Goal: Task Accomplishment & Management: Complete application form

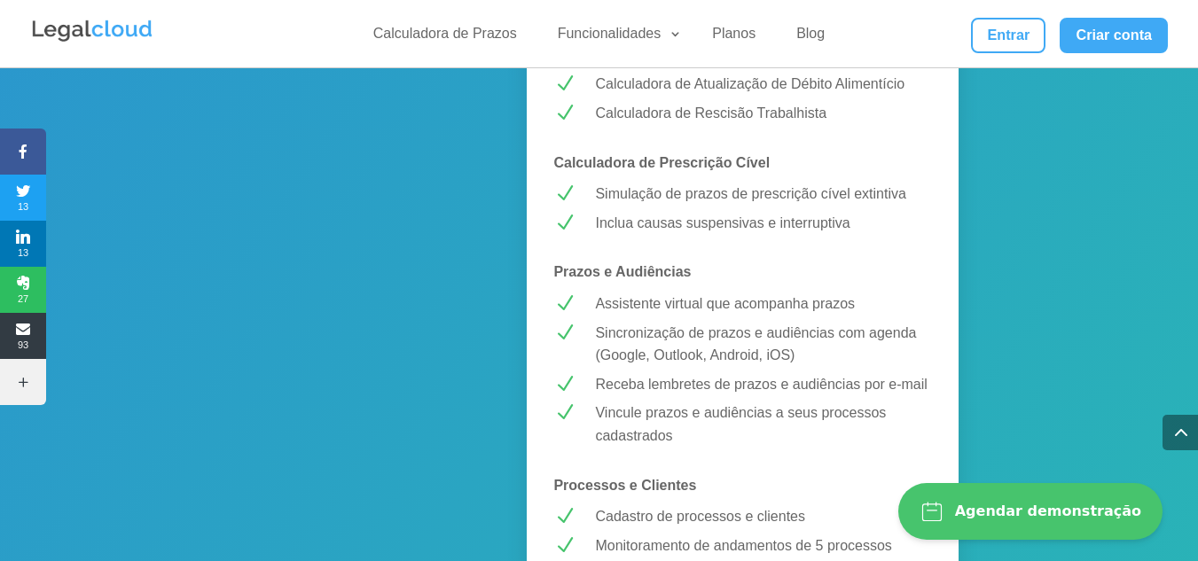
scroll to position [1331, 0]
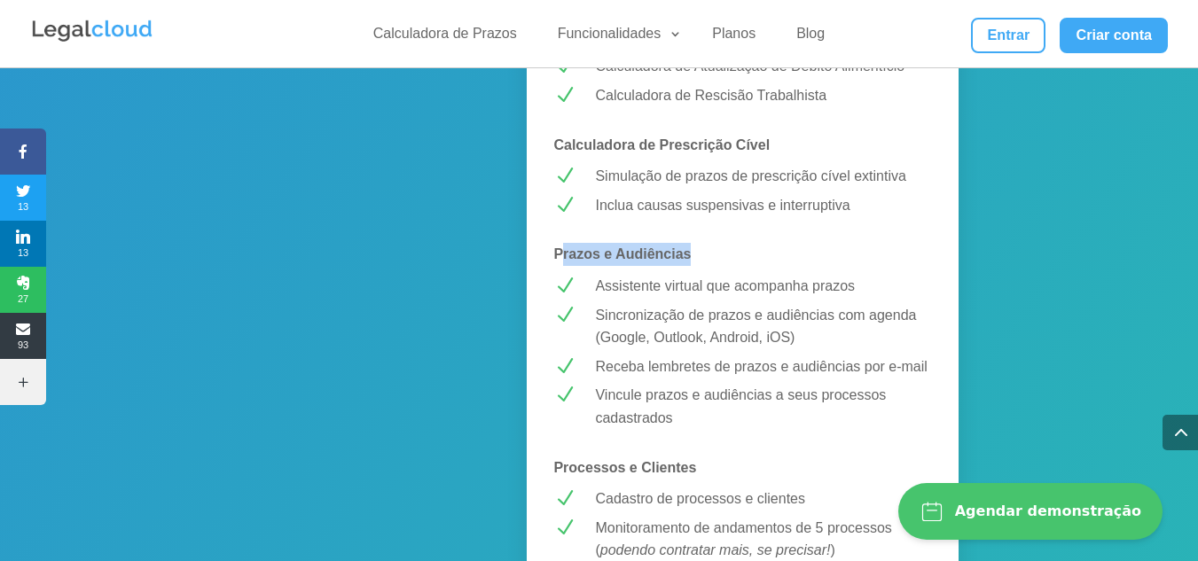
drag, startPoint x: 565, startPoint y: 232, endPoint x: 710, endPoint y: 232, distance: 144.6
click at [710, 243] on p "Prazos e Audiências" at bounding box center [742, 254] width 378 height 23
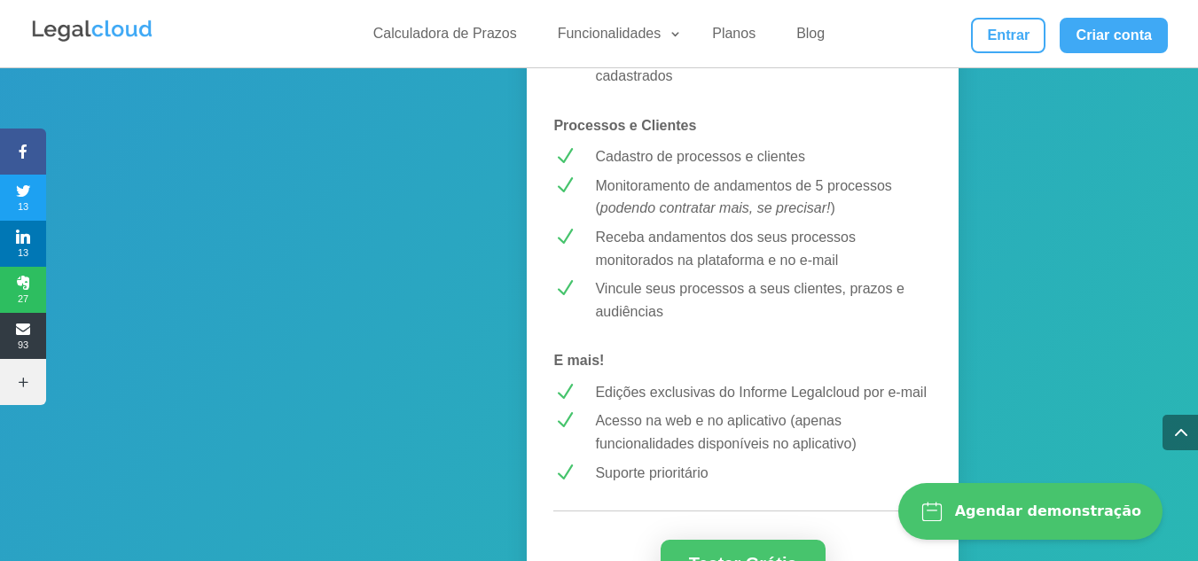
scroll to position [1685, 0]
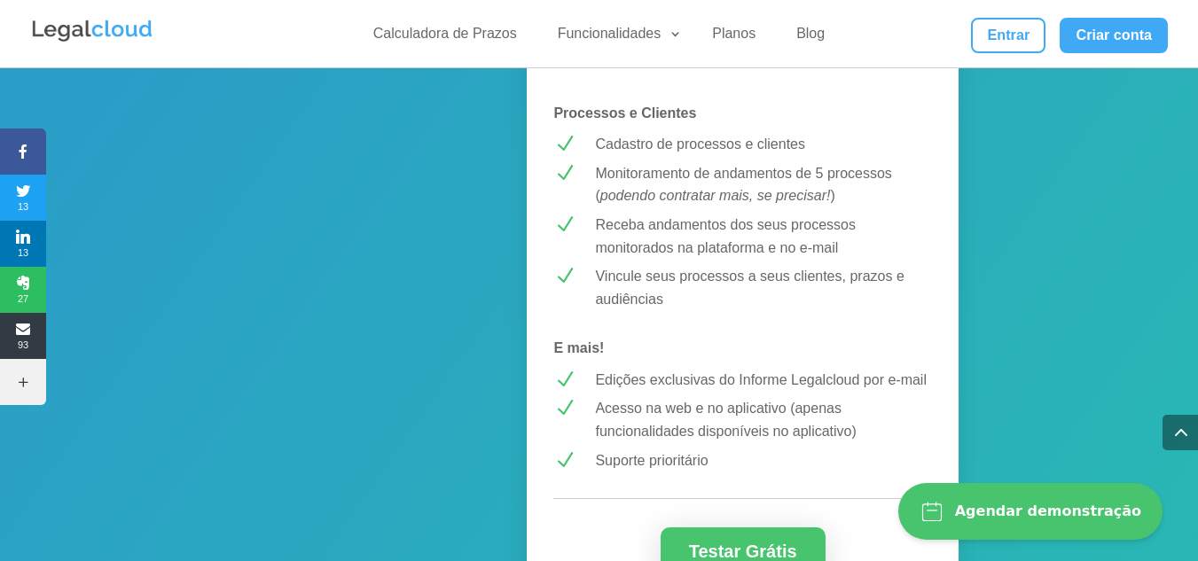
click at [616, 162] on p "Monitoramento de andamentos de 5 processos ( podendo contratar mais, se precisa…" at bounding box center [763, 184] width 336 height 45
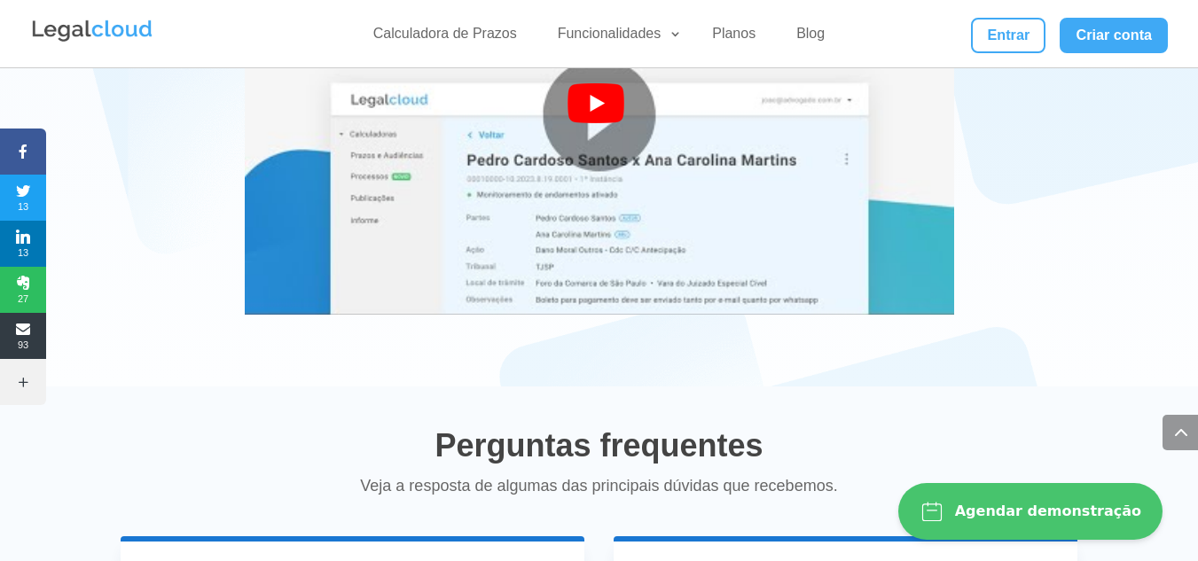
scroll to position [3459, 0]
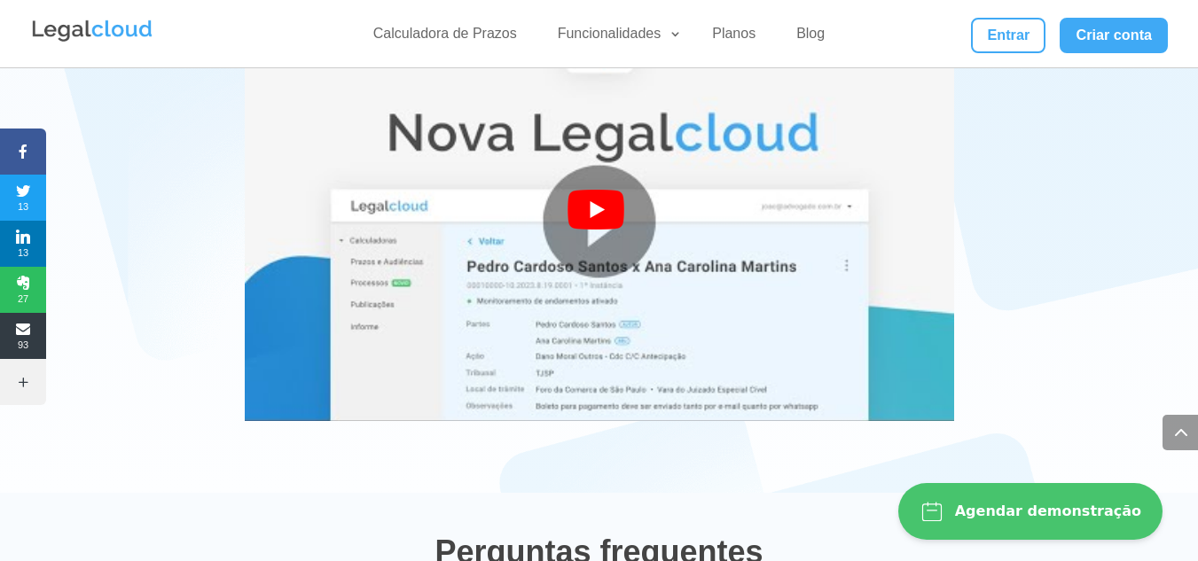
click at [591, 200] on div at bounding box center [600, 222] width 64 height 64
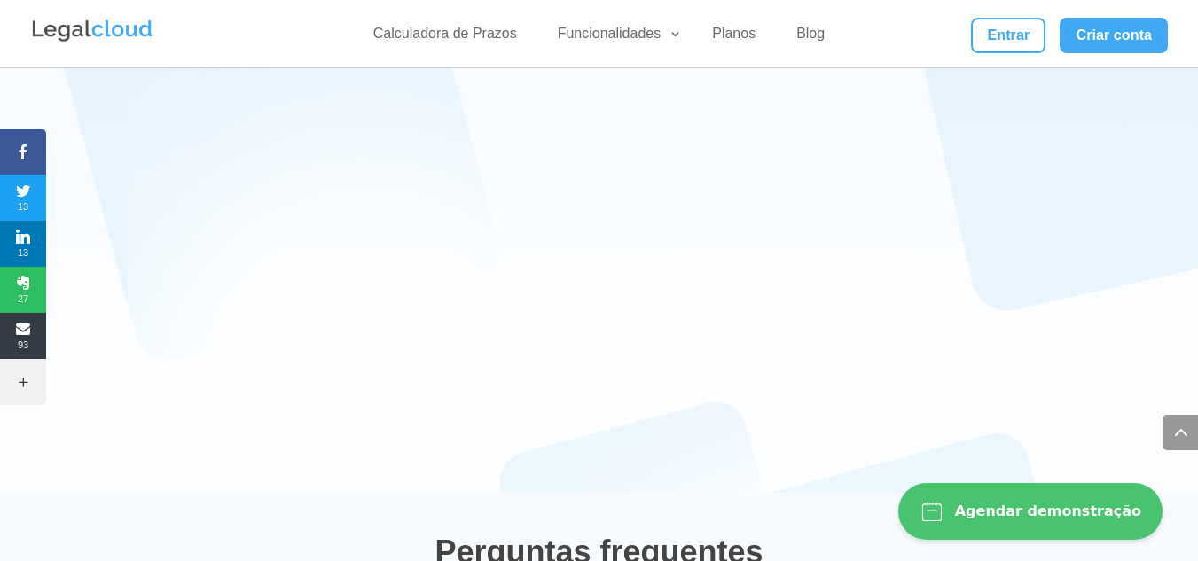
drag, startPoint x: 581, startPoint y: 459, endPoint x: 619, endPoint y: 431, distance: 47.0
click at [583, 456] on div "Quer ver como funciona? Assista na prática alguns dos principais benefícios da …" at bounding box center [599, 174] width 1198 height 640
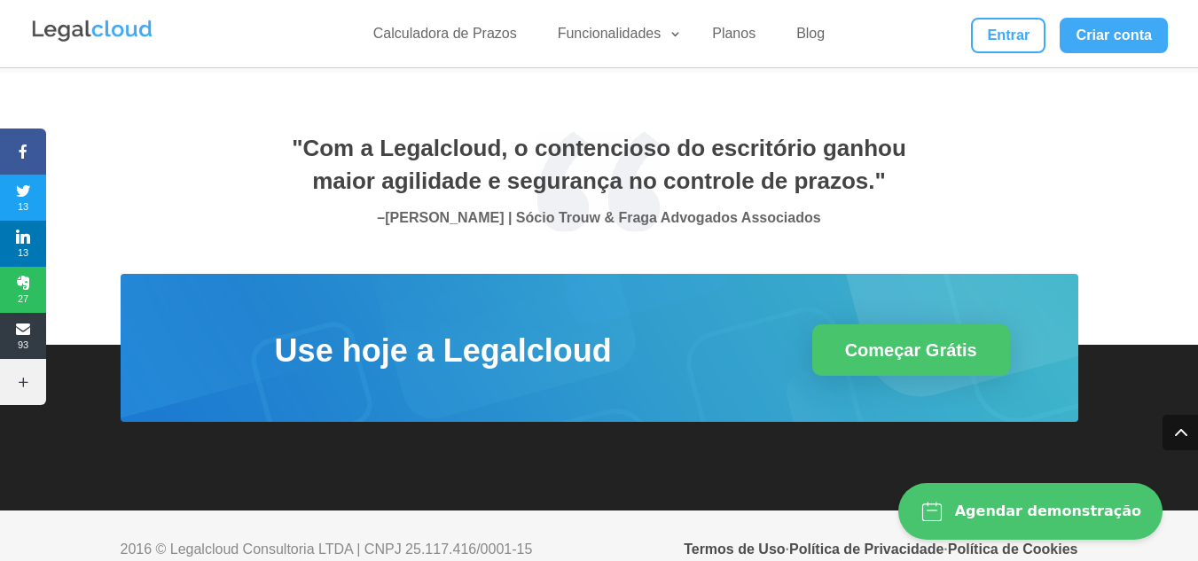
scroll to position [6496, 0]
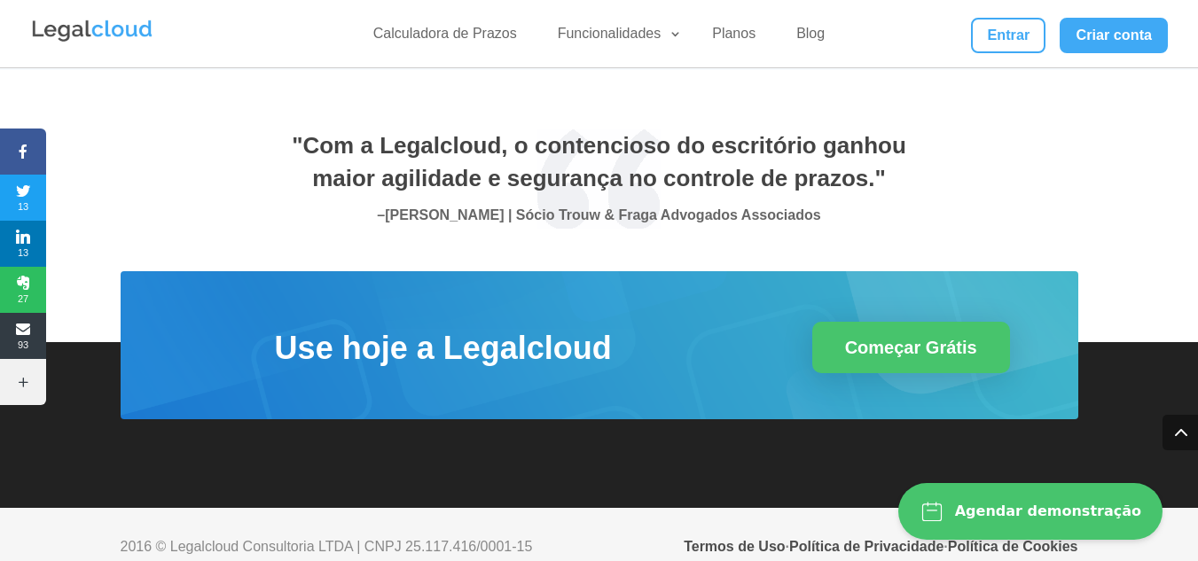
click at [1119, 522] on button "Agendar demonstração" at bounding box center [1031, 511] width 264 height 57
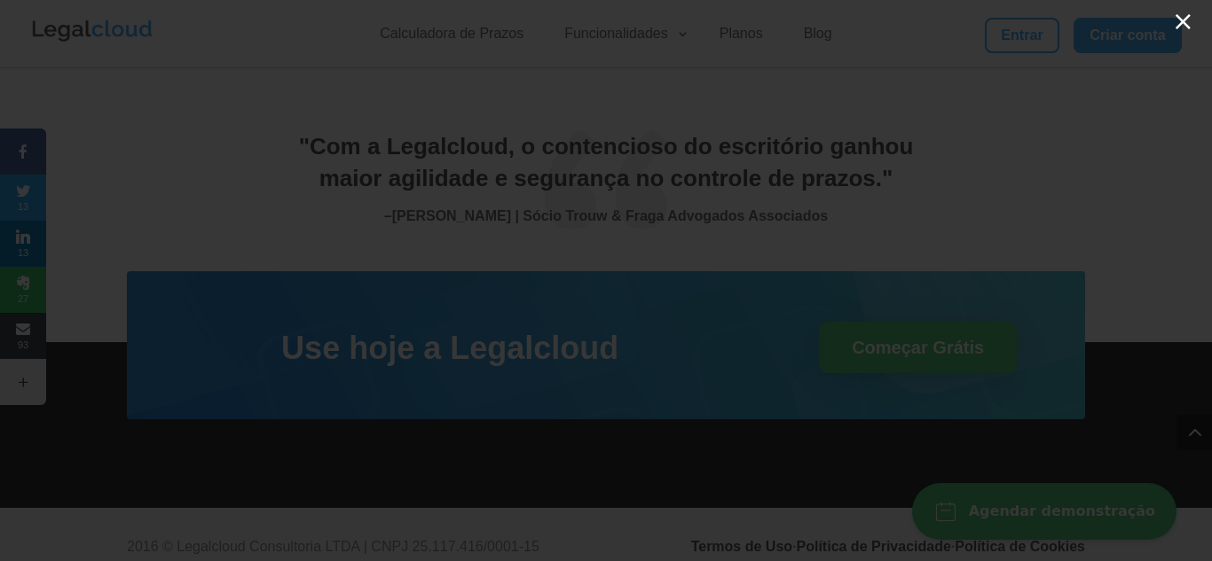
click at [1176, 30] on button "×" at bounding box center [1183, 22] width 22 height 26
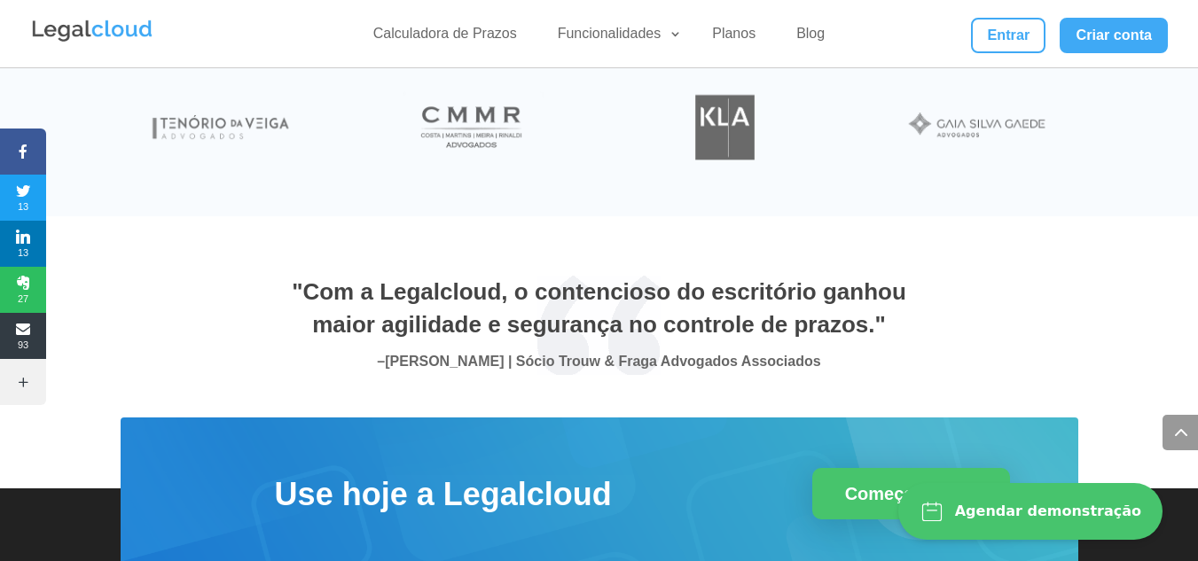
scroll to position [6230, 0]
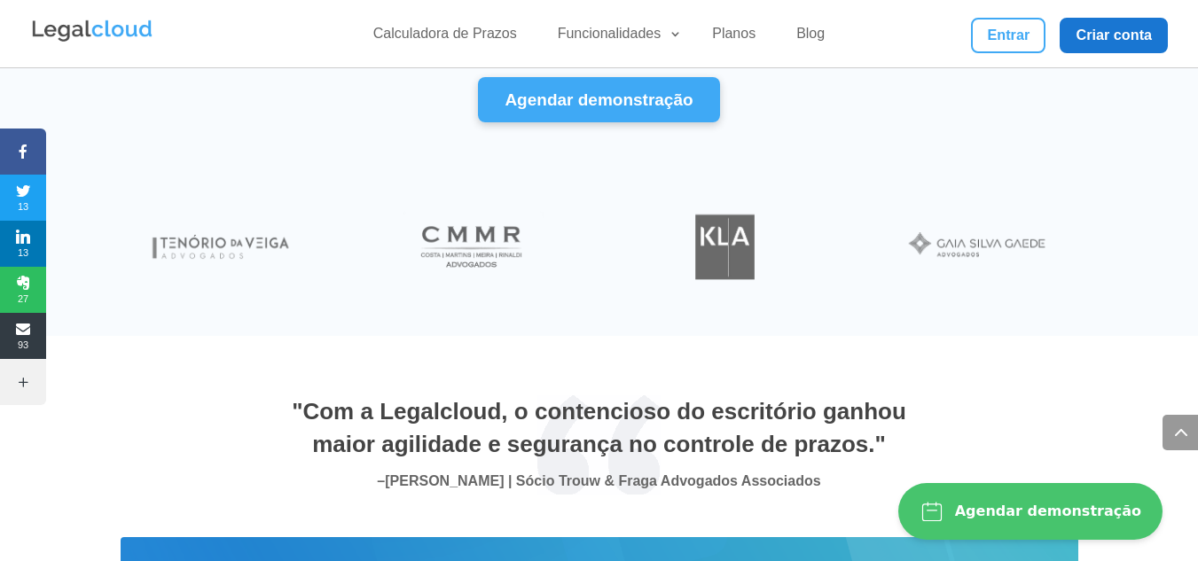
click at [1066, 43] on link "Criar conta" at bounding box center [1114, 35] width 108 height 35
